Goal: Information Seeking & Learning: Check status

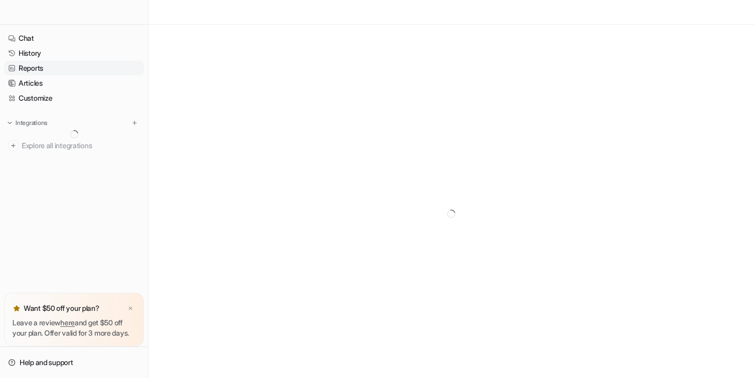
click at [32, 65] on link "Reports" at bounding box center [74, 68] width 140 height 14
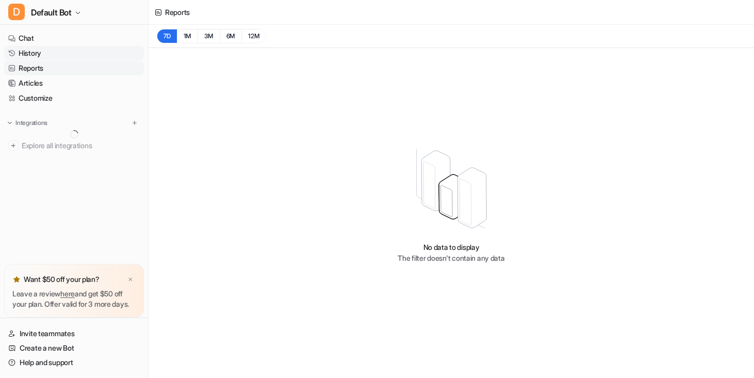
click at [67, 54] on link "History" at bounding box center [74, 53] width 140 height 14
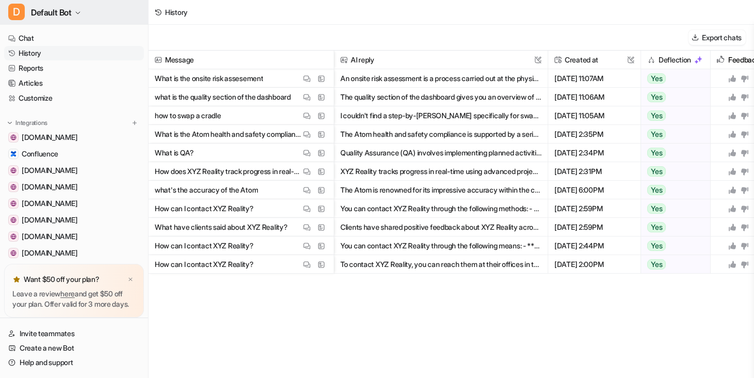
click at [62, 16] on span "Default Bot" at bounding box center [51, 12] width 41 height 14
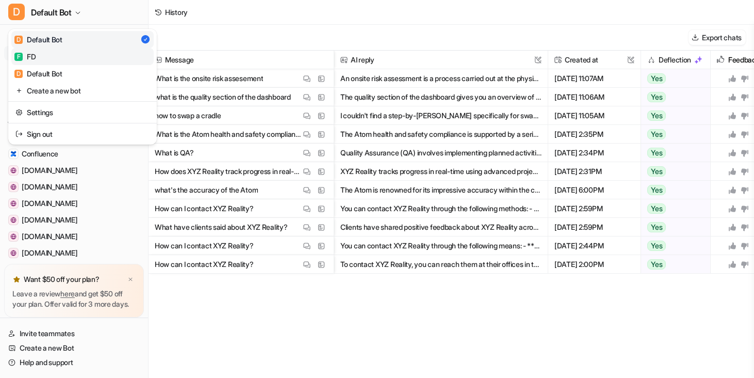
click at [51, 50] on link "F FD" at bounding box center [82, 56] width 142 height 17
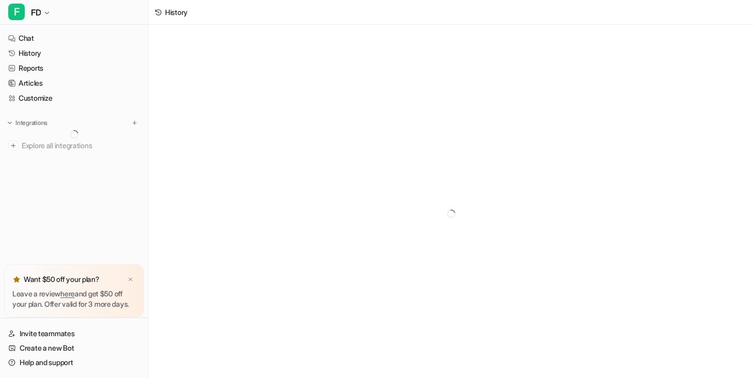
click at [51, 50] on link "History" at bounding box center [74, 53] width 140 height 14
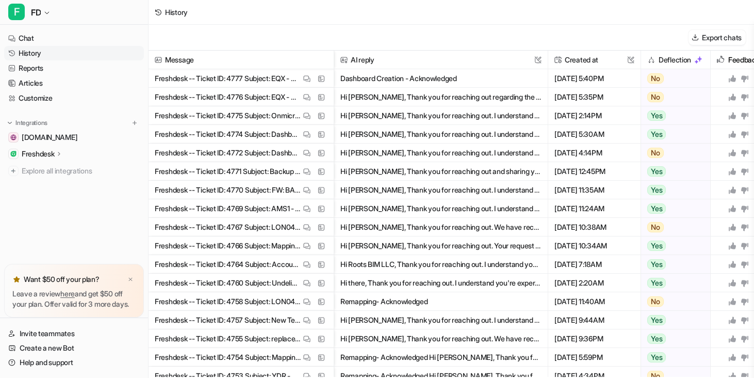
click at [383, 77] on button "Dashboard Creation - Acknowledged" at bounding box center [440, 78] width 201 height 19
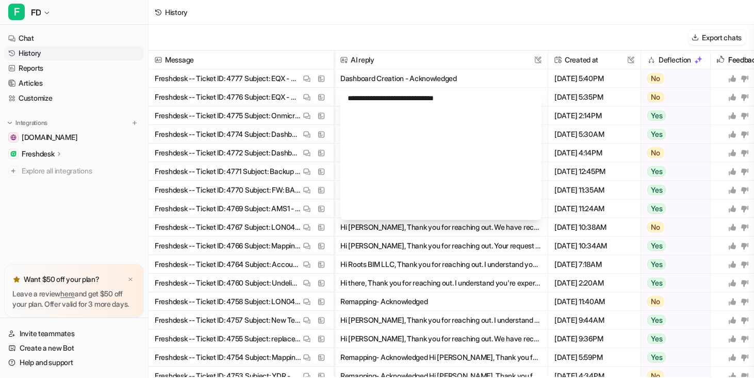
click at [383, 77] on button "Dashboard Creation - Acknowledged" at bounding box center [440, 78] width 201 height 19
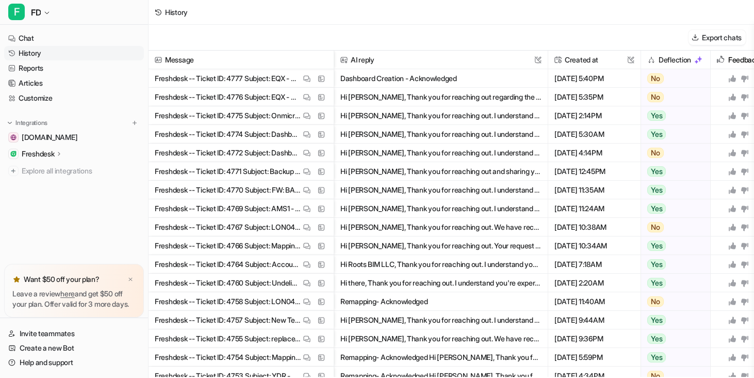
click at [383, 77] on button "Dashboard Creation - Acknowledged" at bounding box center [440, 78] width 201 height 19
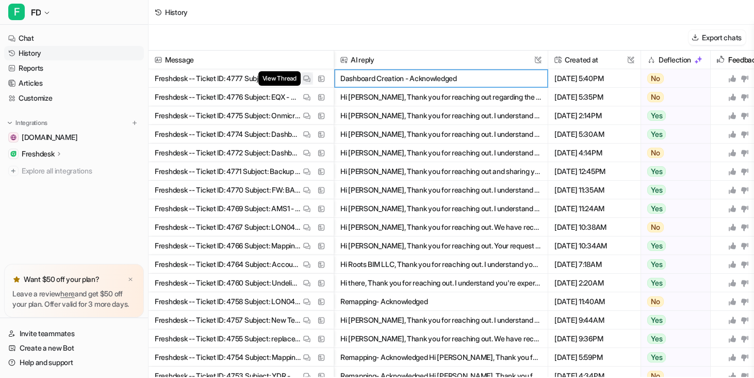
click at [307, 77] on img at bounding box center [306, 79] width 7 height 8
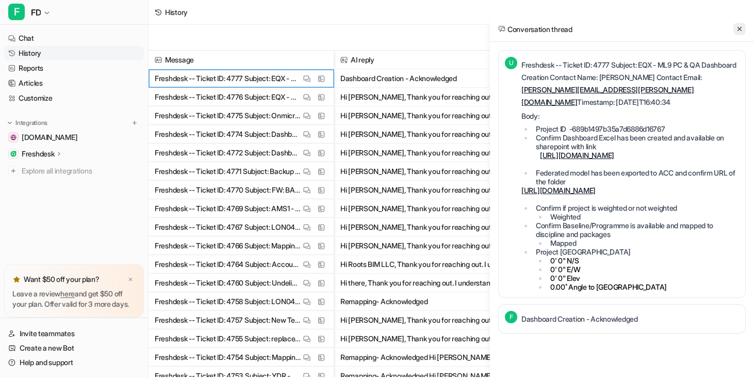
click at [743, 30] on icon at bounding box center [739, 28] width 7 height 7
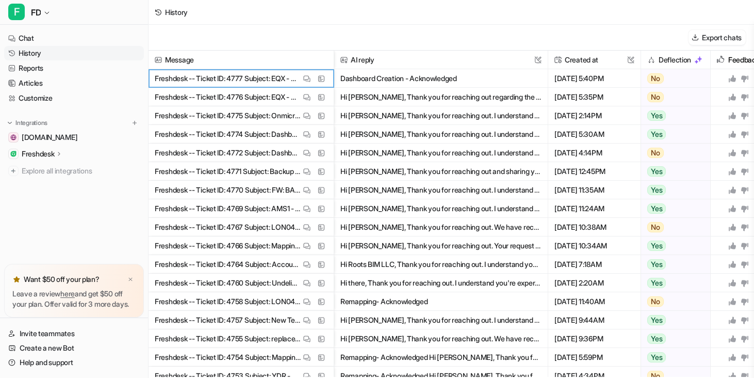
click at [353, 83] on button "Dashboard Creation - Acknowledged" at bounding box center [440, 78] width 201 height 19
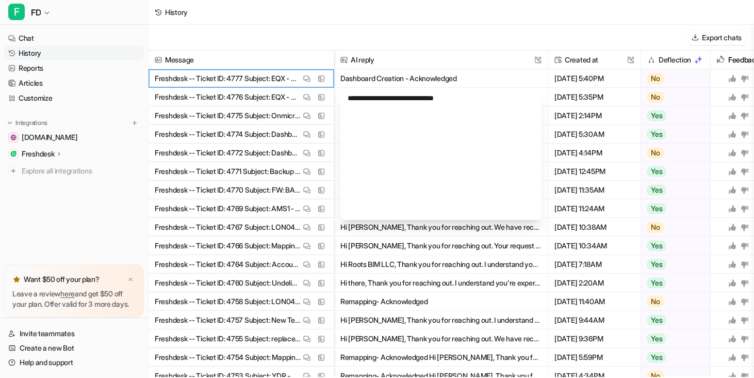
click at [353, 83] on button "Dashboard Creation - Acknowledged" at bounding box center [440, 78] width 201 height 19
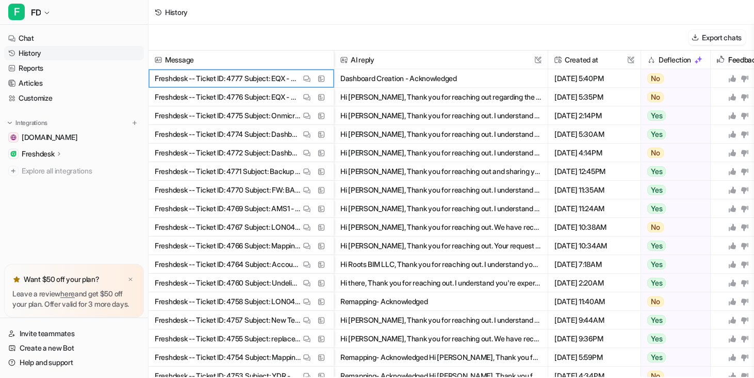
click at [353, 83] on button "Dashboard Creation - Acknowledged" at bounding box center [440, 78] width 201 height 19
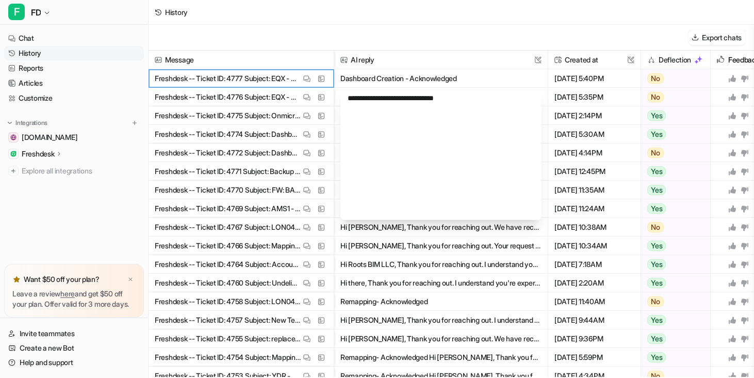
click at [353, 83] on button "Dashboard Creation - Acknowledged" at bounding box center [440, 78] width 201 height 19
